Goal: Transaction & Acquisition: Purchase product/service

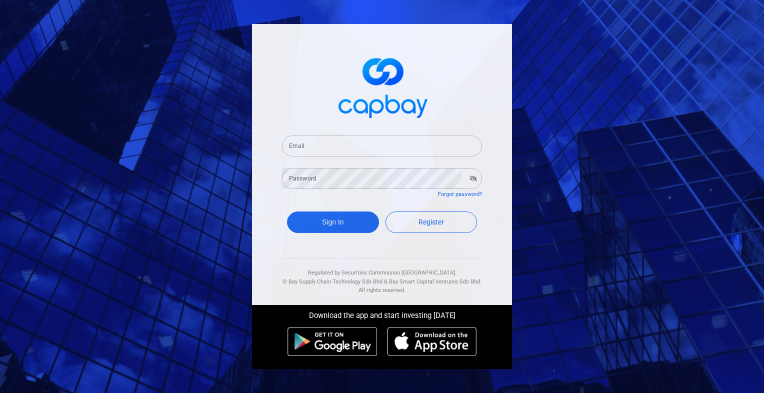
click at [308, 142] on input "Email" at bounding box center [382, 146] width 200 height 21
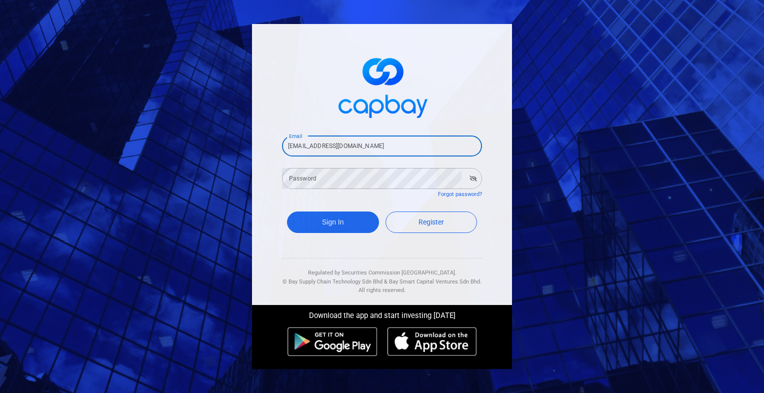
type input "[EMAIL_ADDRESS][DOMAIN_NAME]"
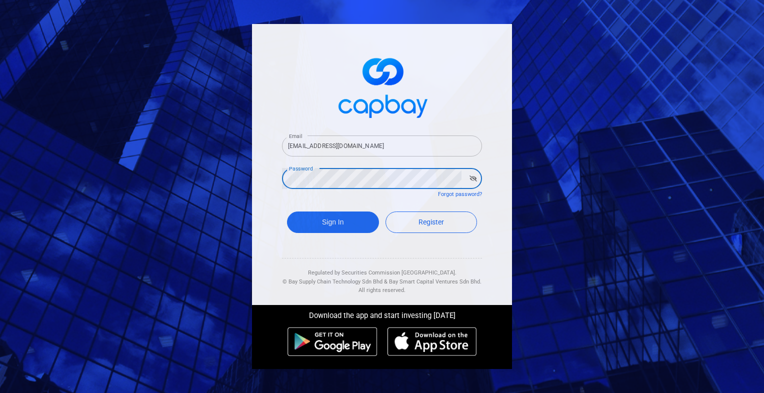
click at [287, 212] on button "Sign In" at bounding box center [333, 223] width 92 height 22
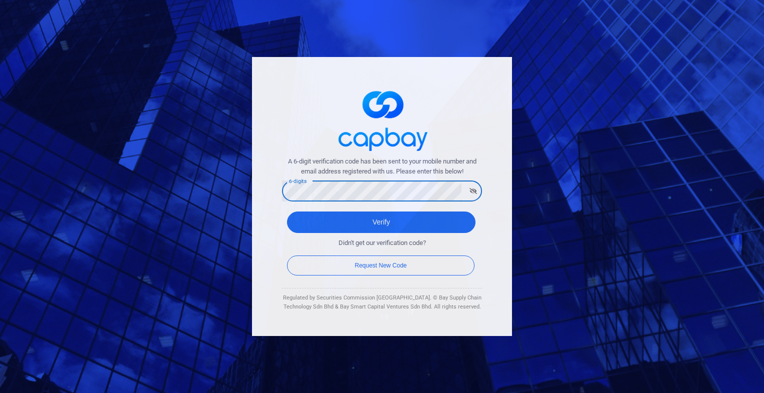
click at [287, 212] on button "Verify" at bounding box center [381, 223] width 189 height 22
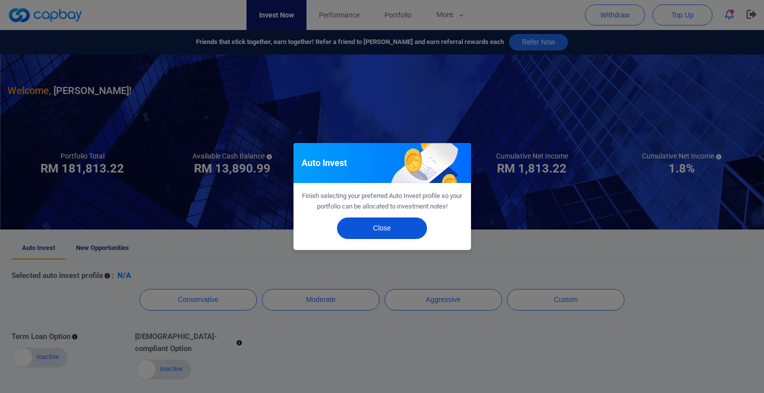
click at [387, 234] on button "Close" at bounding box center [382, 229] width 90 height 22
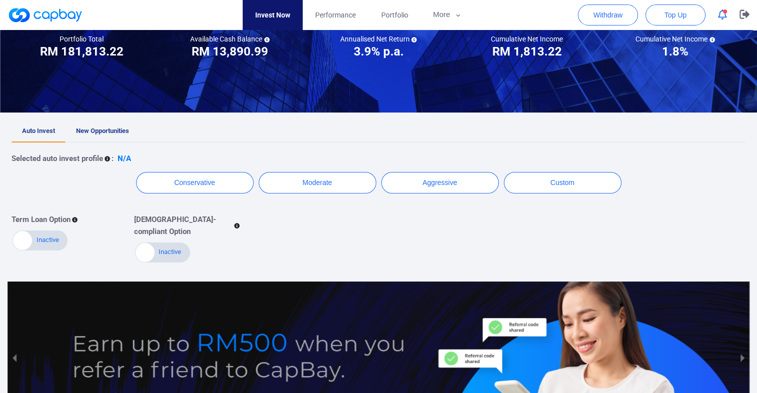
scroll to position [100, 0]
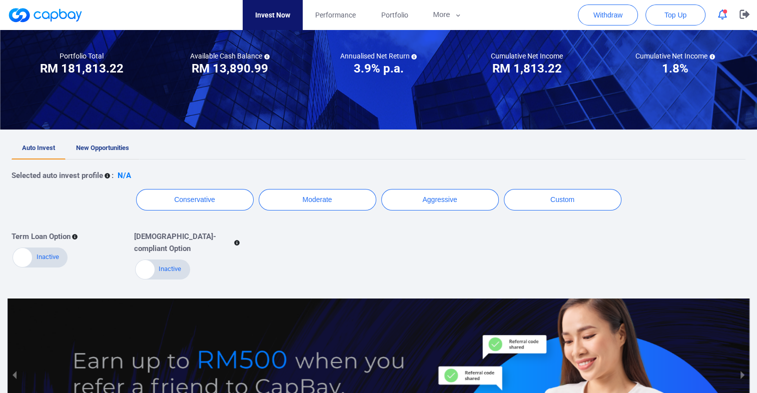
click at [93, 148] on span "New Opportunities" at bounding box center [102, 148] width 53 height 8
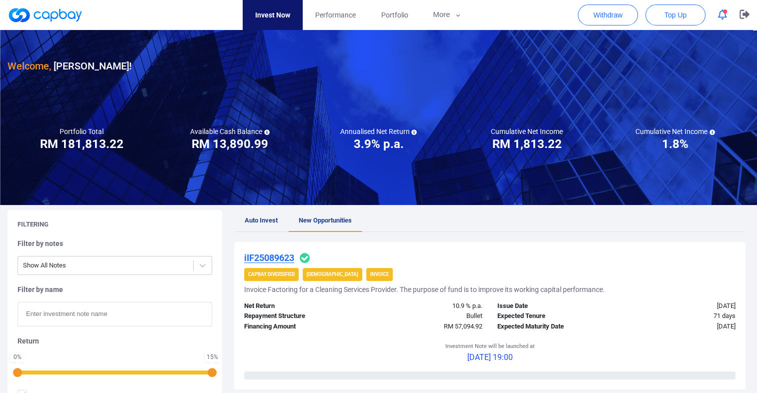
click at [254, 221] on span "Auto Invest" at bounding box center [261, 221] width 33 height 8
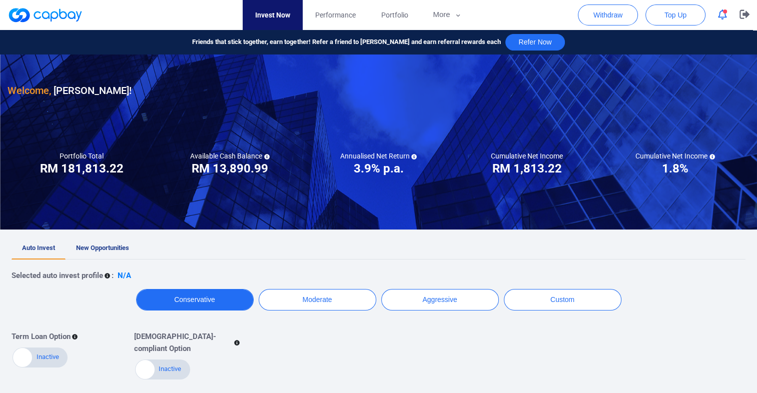
click at [178, 302] on button "Conservative" at bounding box center [195, 300] width 118 height 22
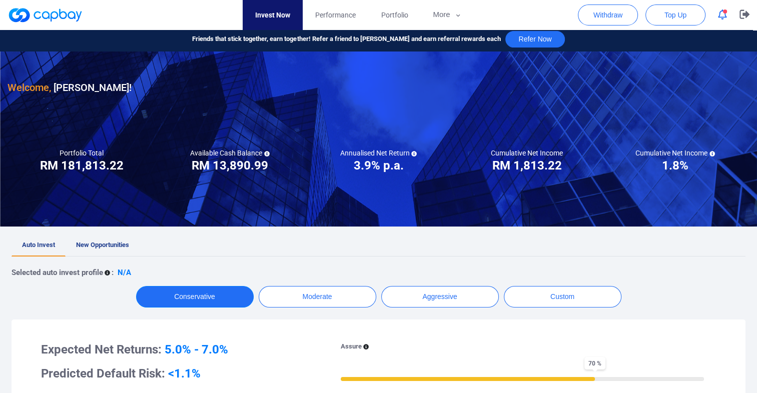
scroll to position [150, 0]
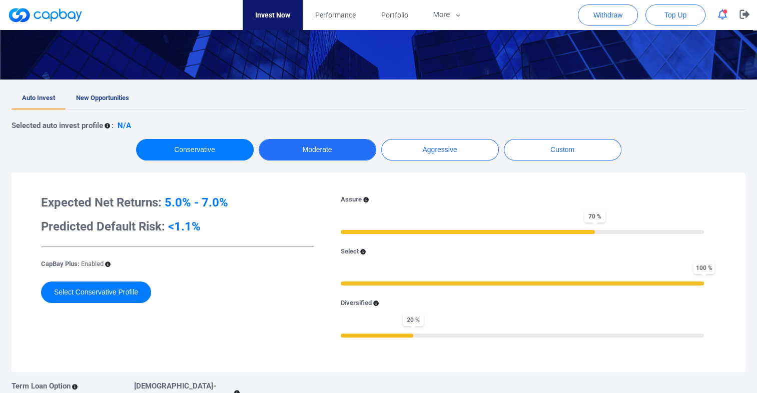
click at [333, 153] on button "Moderate" at bounding box center [318, 150] width 118 height 22
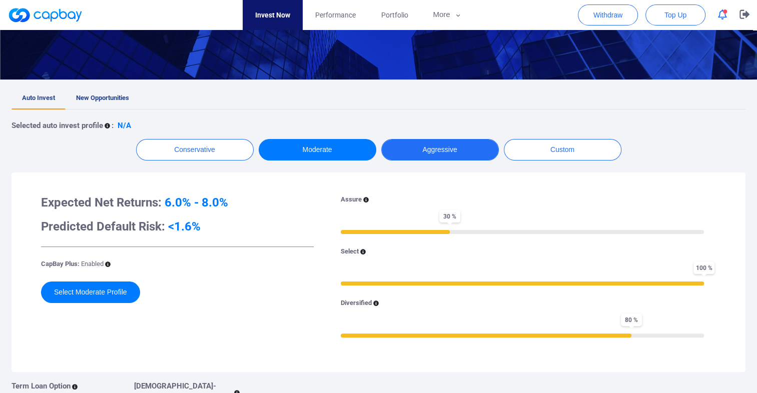
click at [402, 150] on button "Aggressive" at bounding box center [440, 150] width 118 height 22
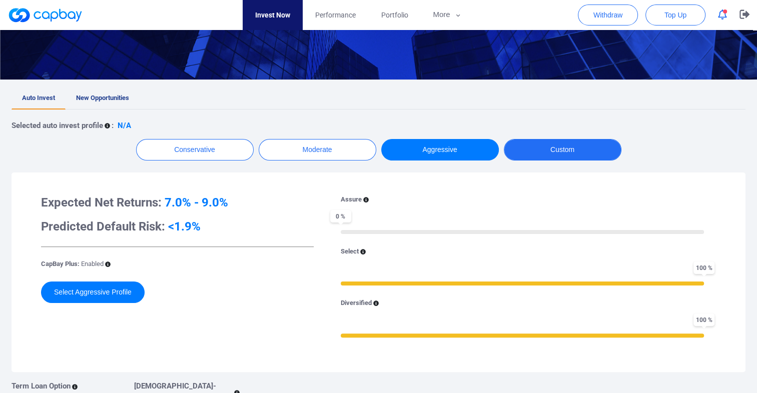
click at [558, 150] on button "Custom" at bounding box center [563, 150] width 118 height 22
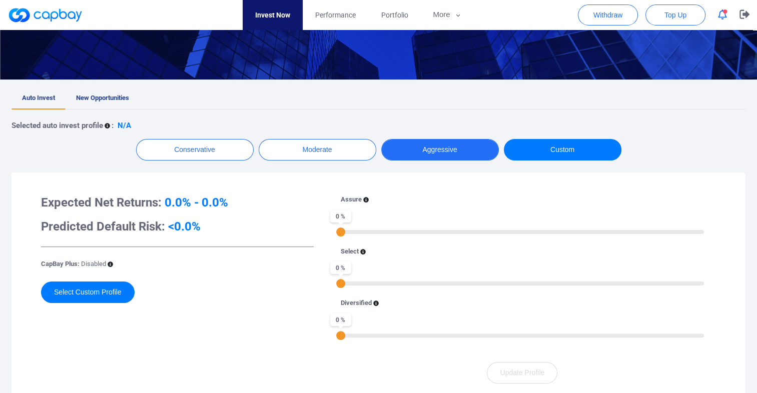
click at [446, 143] on button "Aggressive" at bounding box center [440, 150] width 118 height 22
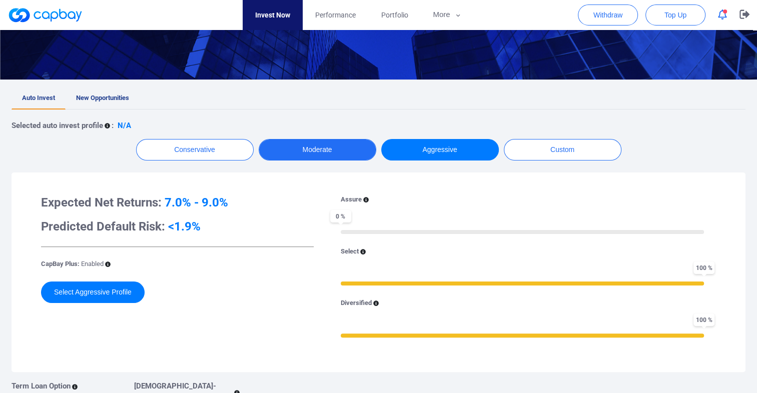
click at [300, 150] on button "Moderate" at bounding box center [318, 150] width 118 height 22
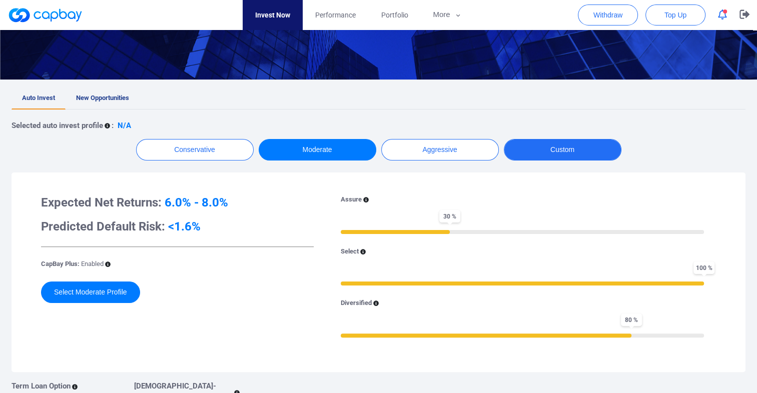
click at [568, 155] on button "Custom" at bounding box center [563, 150] width 118 height 22
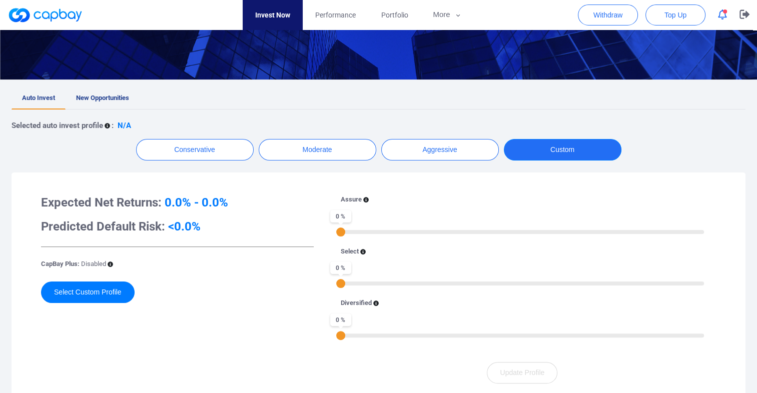
scroll to position [200, 0]
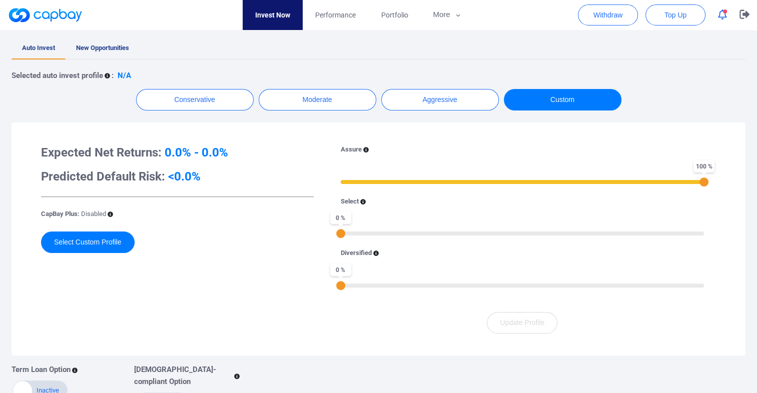
drag, startPoint x: 342, startPoint y: 180, endPoint x: 714, endPoint y: 171, distance: 372.4
click at [714, 170] on div "Assure 100 % Select 0 % Diversified 0 %" at bounding box center [522, 223] width 387 height 156
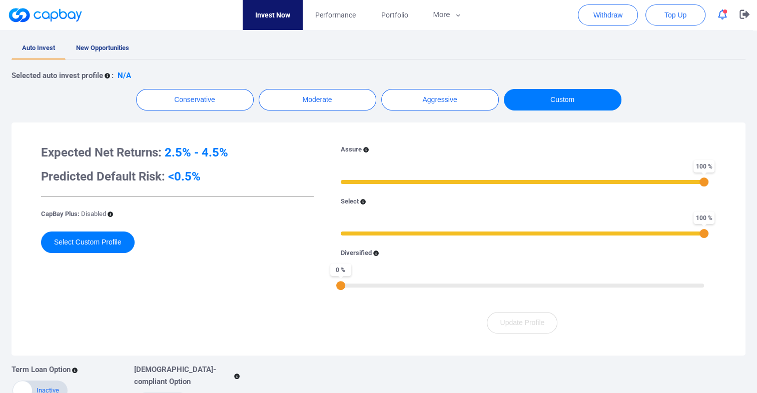
drag, startPoint x: 342, startPoint y: 233, endPoint x: 708, endPoint y: 227, distance: 366.3
click at [708, 227] on div "Assure 100 % Select 100 % Diversified 0 %" at bounding box center [522, 223] width 387 height 156
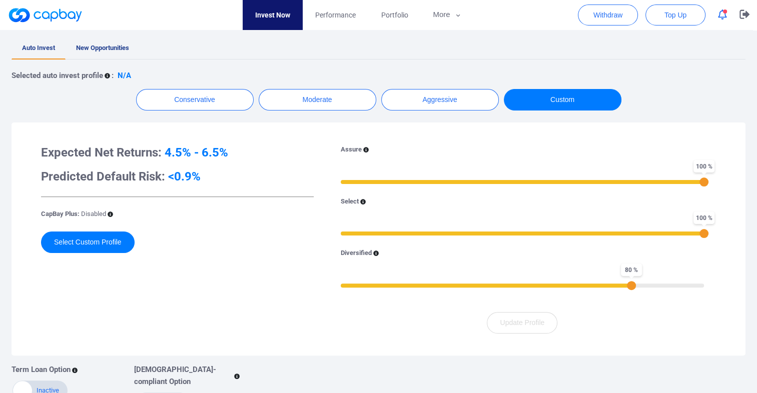
drag, startPoint x: 342, startPoint y: 285, endPoint x: 634, endPoint y: 277, distance: 291.8
click at [634, 277] on div "Diversified 80 %" at bounding box center [522, 268] width 363 height 40
click at [202, 296] on div "Expected Net Returns: 5.5% - 7.5% Predicted Default Risk: <1.3% CapBay Plus: Di…" at bounding box center [178, 239] width 288 height 189
click at [88, 246] on button "Select Custom Profile" at bounding box center [88, 243] width 94 height 22
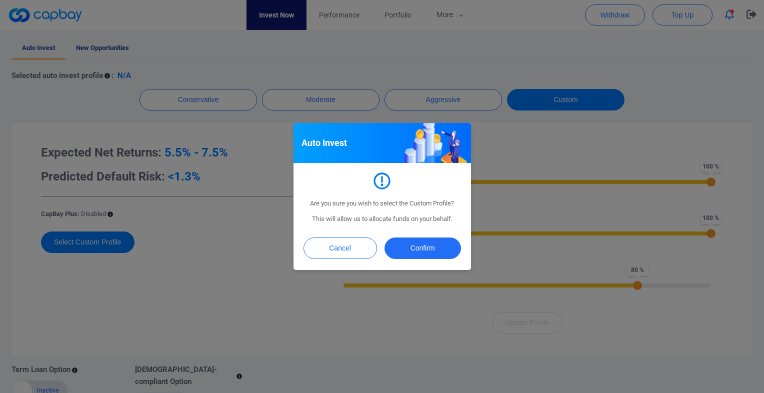
click at [241, 280] on div "Auto Invest Are you sure you wish to select the Custom Profile? This will allow…" at bounding box center [382, 196] width 764 height 393
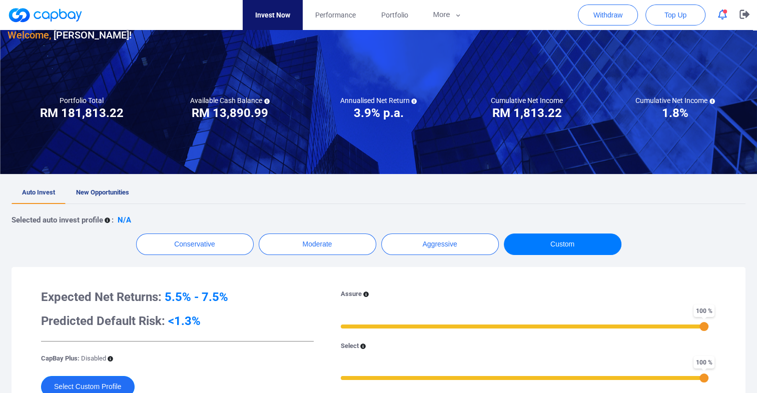
scroll to position [50, 0]
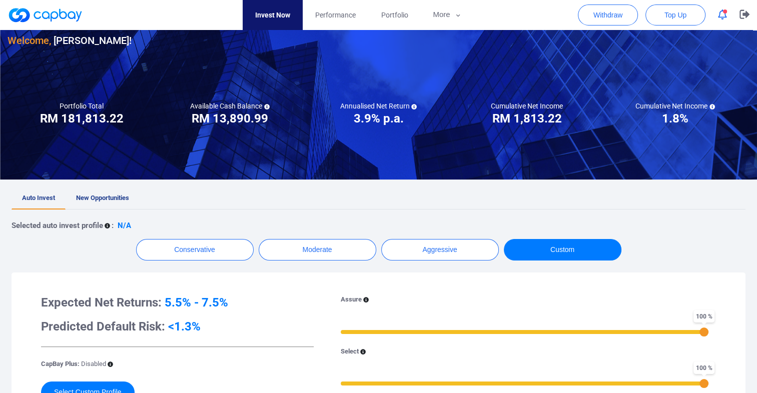
click at [719, 17] on icon "button" at bounding box center [722, 15] width 9 height 11
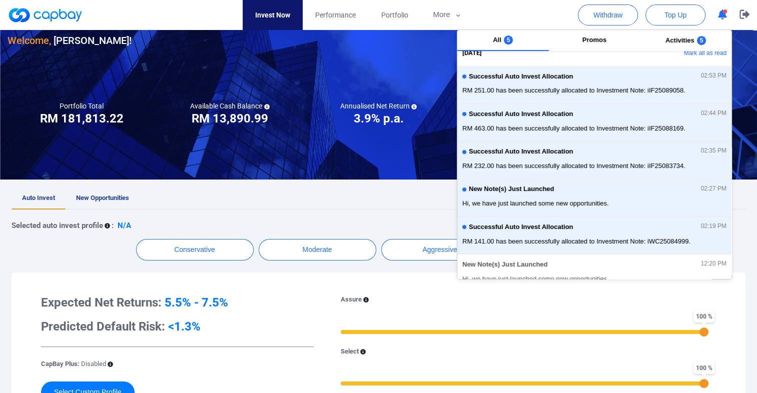
scroll to position [0, 0]
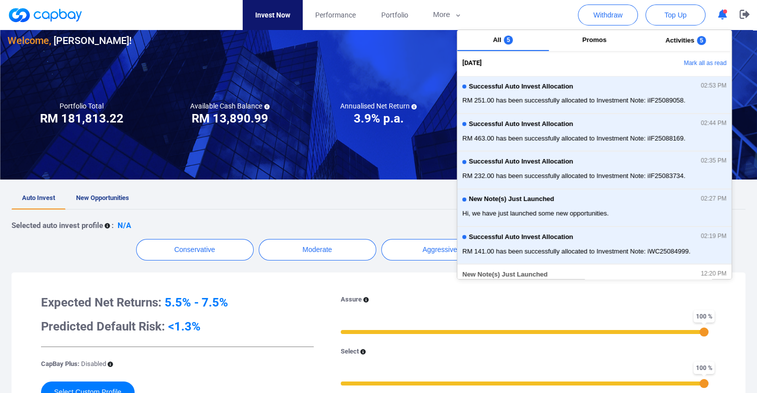
click at [262, 290] on div "Expected Net Returns: 5.5% - 7.5% Predicted Default Risk: <1.3% CapBay Plus: Di…" at bounding box center [379, 389] width 714 height 213
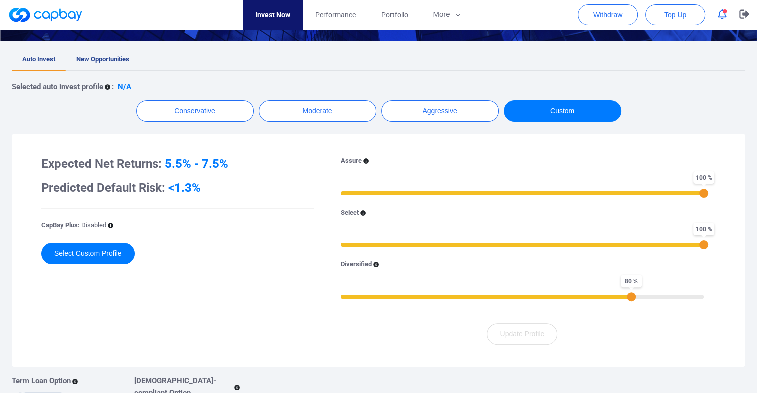
scroll to position [200, 0]
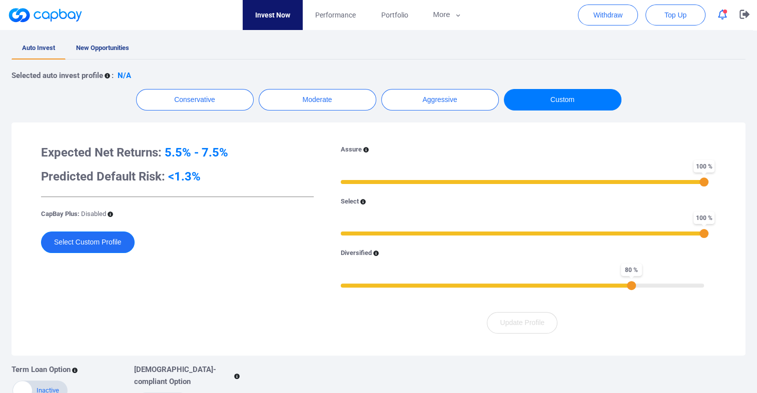
click at [106, 238] on button "Select Custom Profile" at bounding box center [88, 243] width 94 height 22
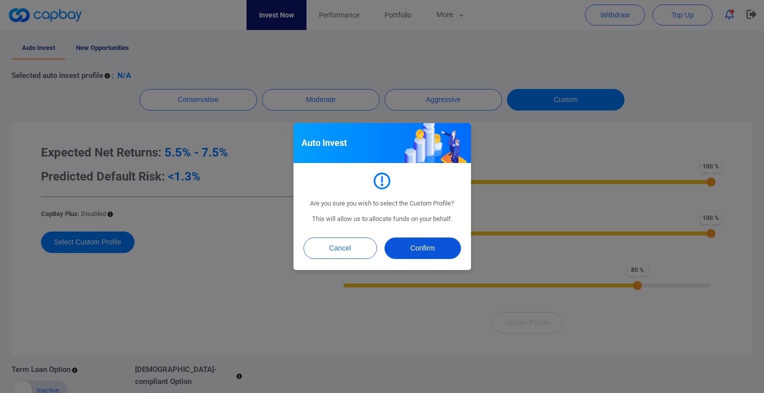
click at [428, 249] on button "Confirm" at bounding box center [423, 249] width 77 height 22
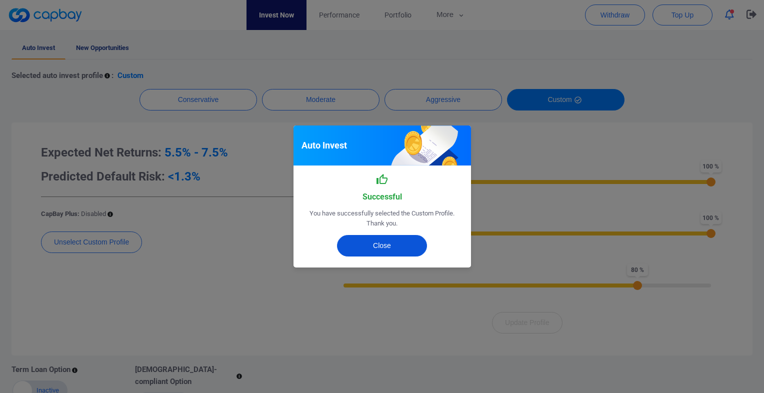
click at [367, 244] on button "Close" at bounding box center [382, 246] width 90 height 22
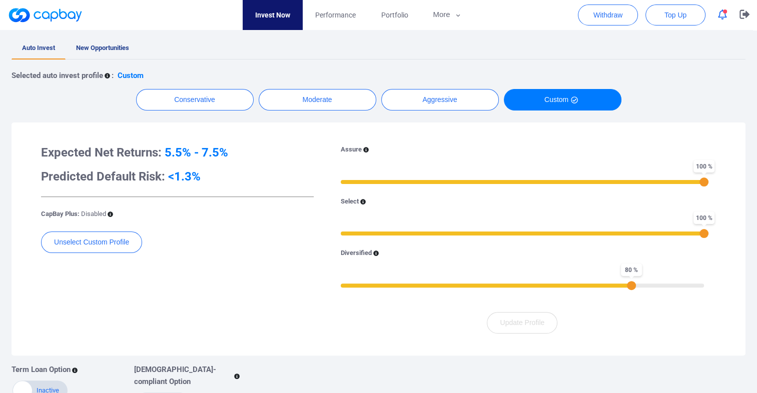
click at [726, 17] on icon "button" at bounding box center [722, 15] width 9 height 11
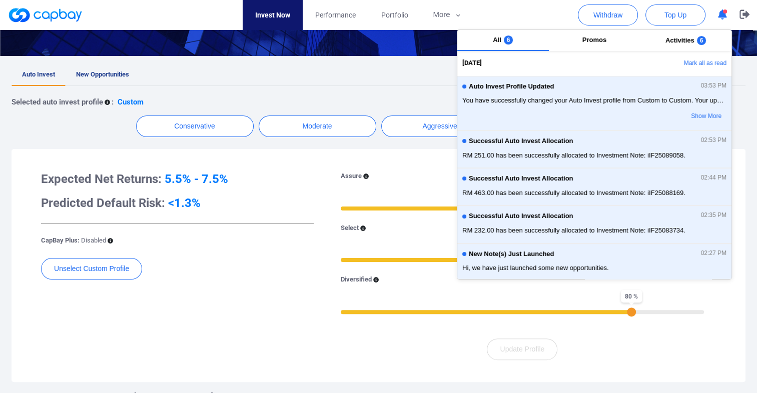
scroll to position [150, 0]
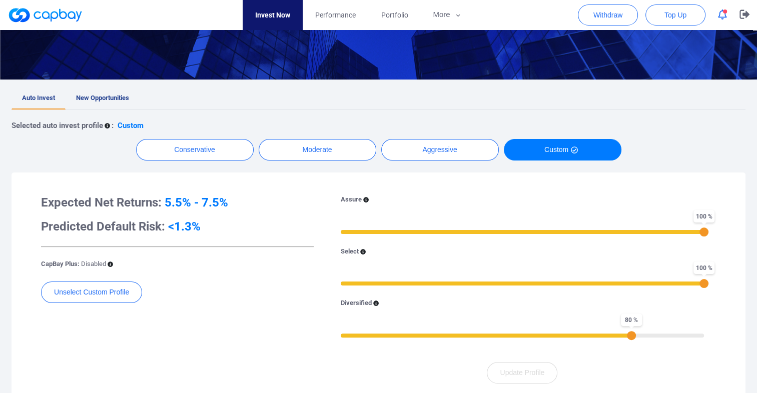
click at [247, 312] on div "Expected Net Returns: 5.5% - 7.5% Predicted Default Risk: <1.3% CapBay Plus: Di…" at bounding box center [178, 289] width 288 height 189
click at [428, 155] on button "Aggressive" at bounding box center [440, 150] width 118 height 22
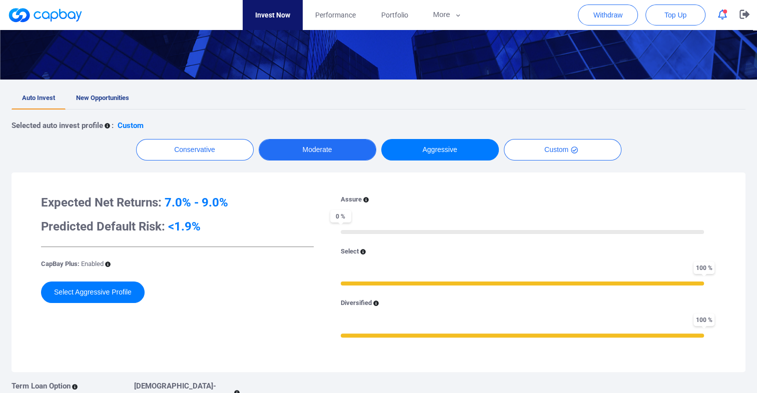
click at [326, 151] on button "Moderate" at bounding box center [318, 150] width 118 height 22
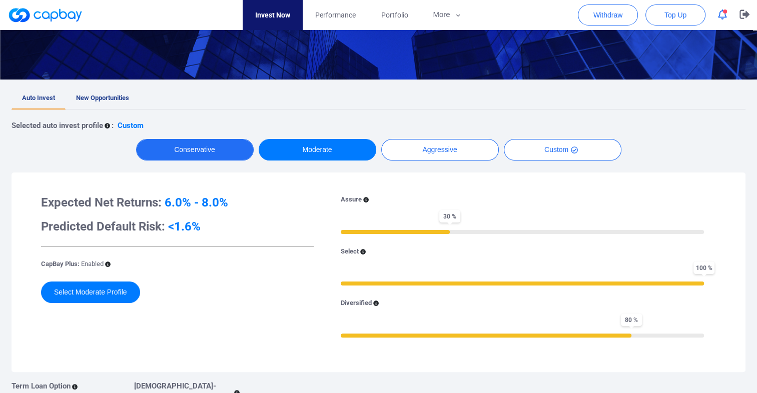
click at [215, 145] on button "Conservative" at bounding box center [195, 150] width 118 height 22
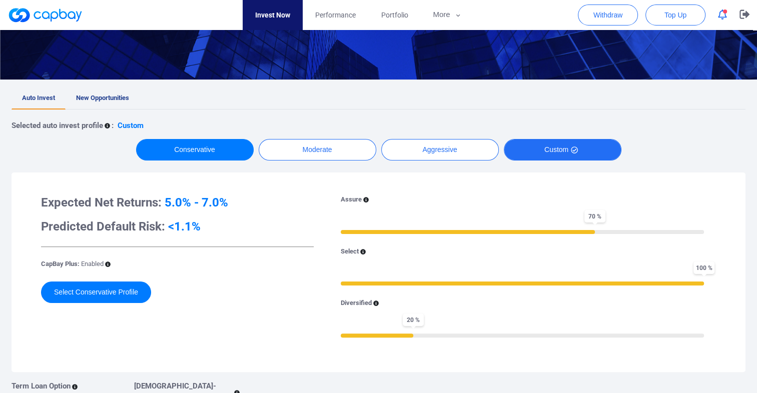
click at [527, 153] on button "Custom" at bounding box center [563, 150] width 118 height 22
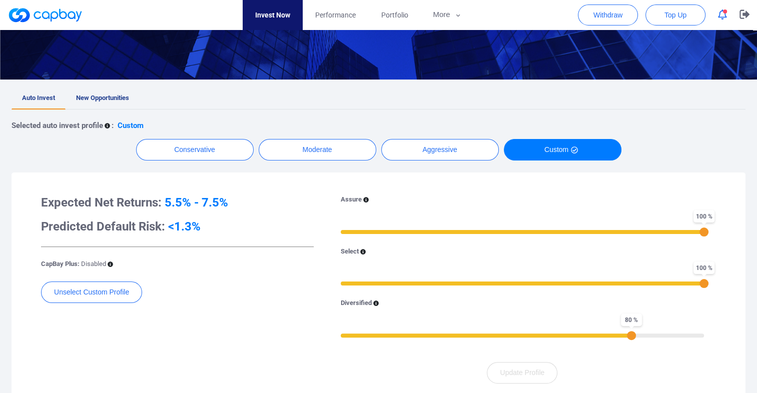
click at [269, 284] on div "Unselect Custom Profile" at bounding box center [177, 298] width 273 height 32
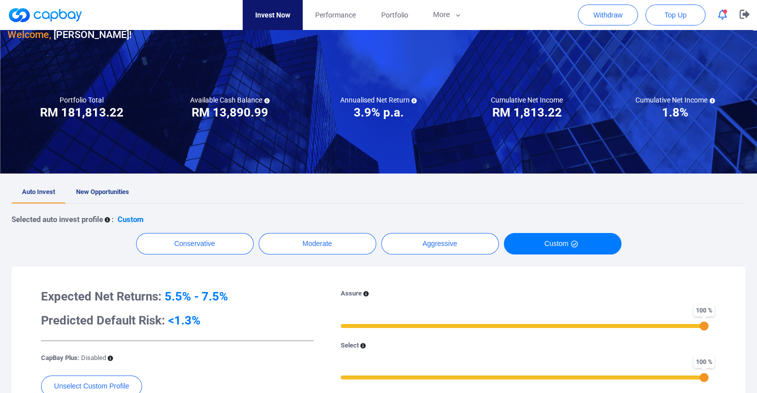
scroll to position [0, 0]
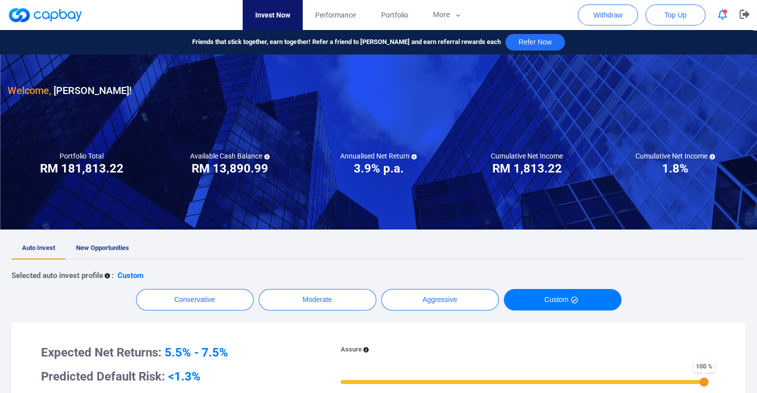
click at [718, 15] on icon "button" at bounding box center [722, 15] width 9 height 11
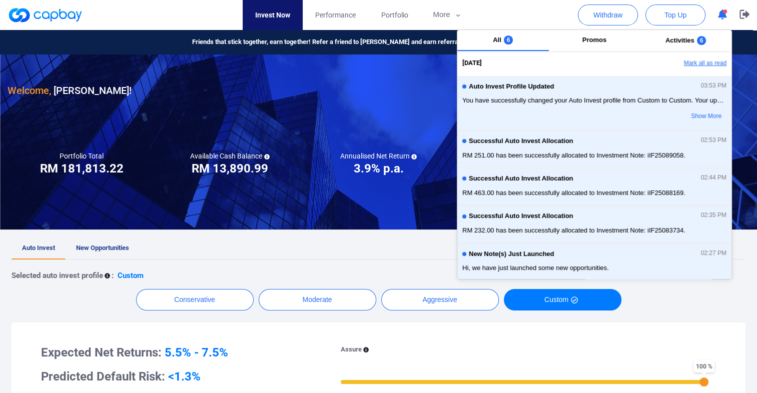
click at [692, 63] on button "Mark all as read" at bounding box center [678, 63] width 108 height 17
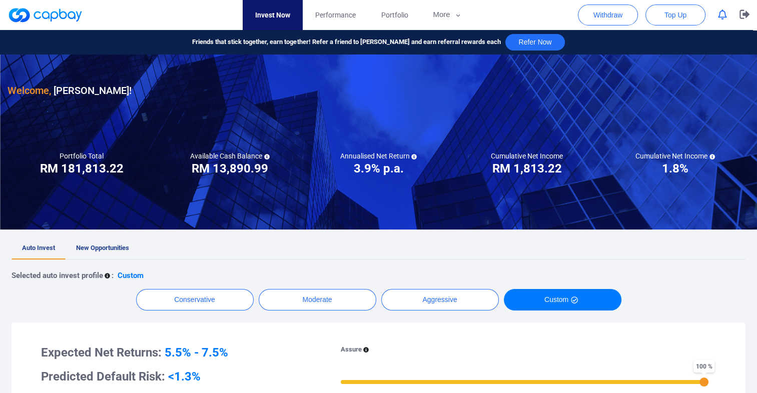
click at [743, 17] on icon "button" at bounding box center [744, 15] width 10 height 10
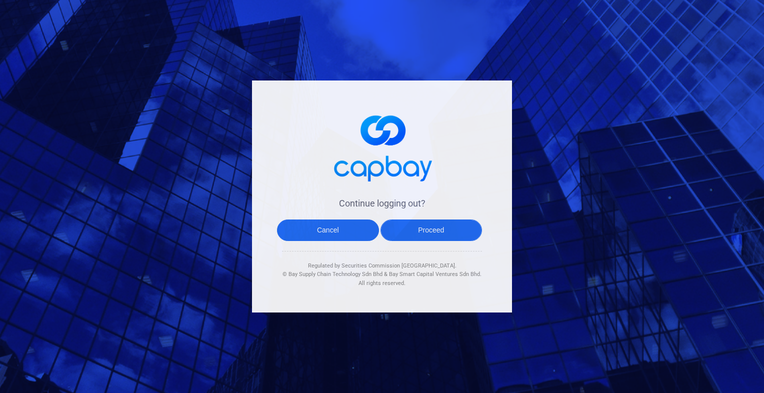
click at [440, 226] on button "Proceed" at bounding box center [432, 231] width 102 height 22
